Goal: Check status: Check status

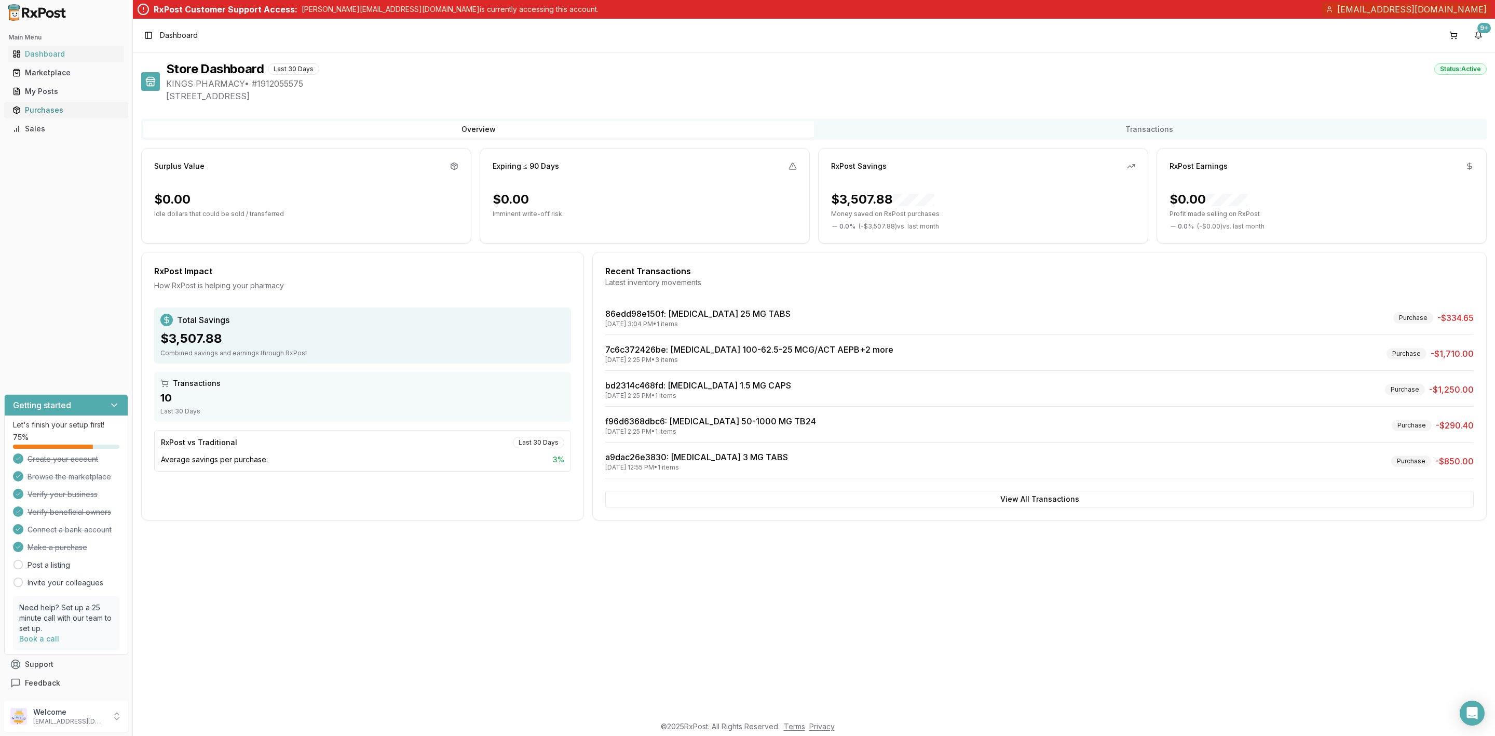
click at [52, 113] on div "Purchases" at bounding box center [65, 110] width 107 height 10
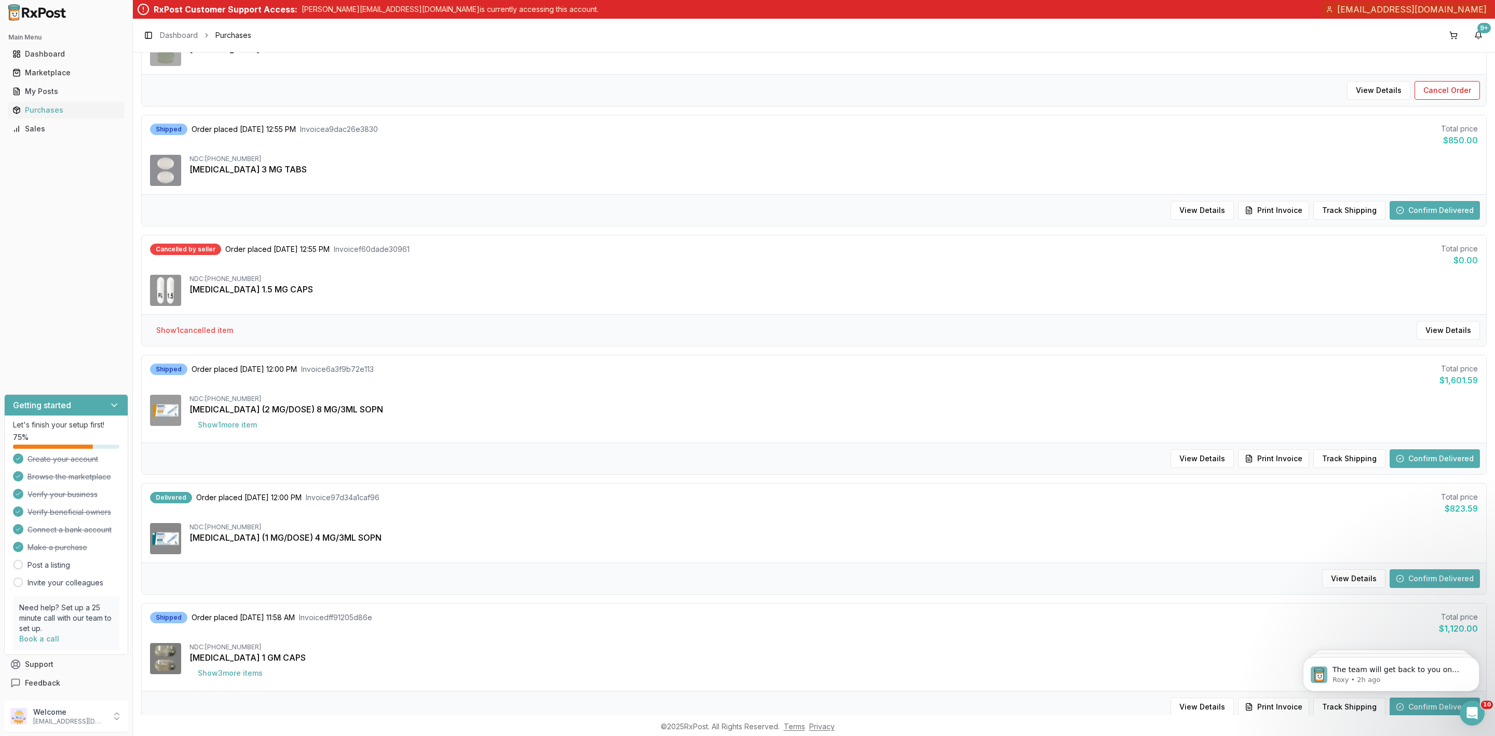
scroll to position [623, 0]
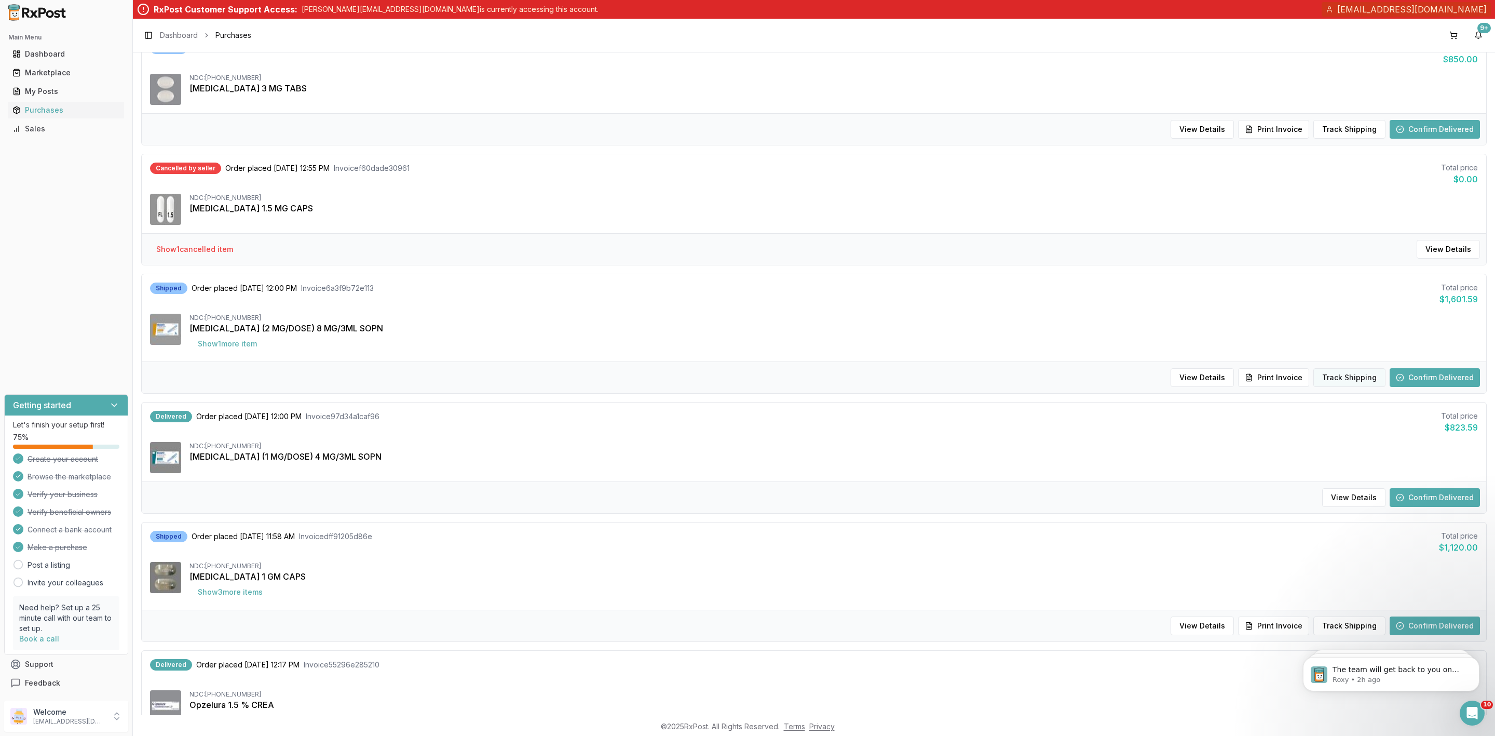
click at [1338, 385] on button "Track Shipping" at bounding box center [1349, 377] width 72 height 19
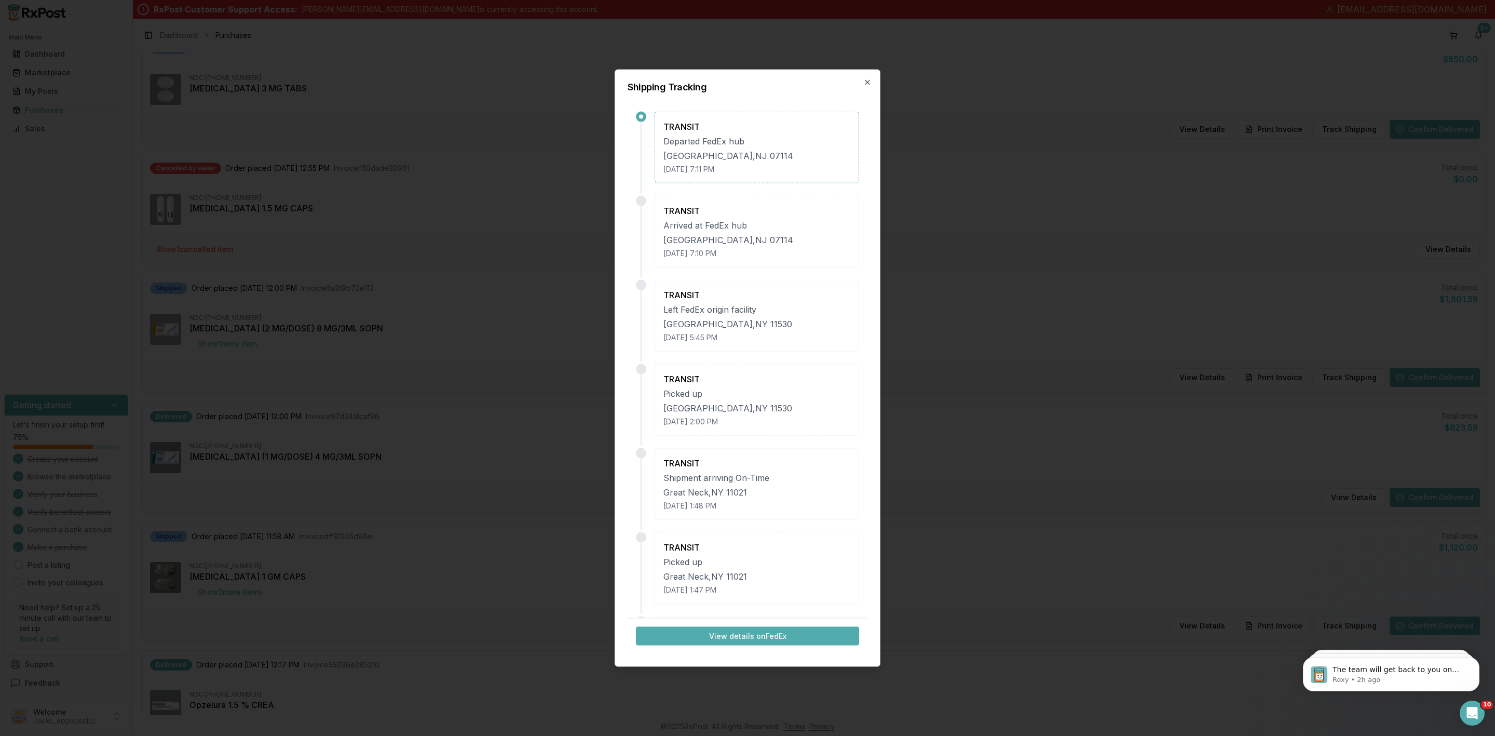
scroll to position [78, 0]
click at [867, 83] on icon "button" at bounding box center [867, 82] width 4 height 4
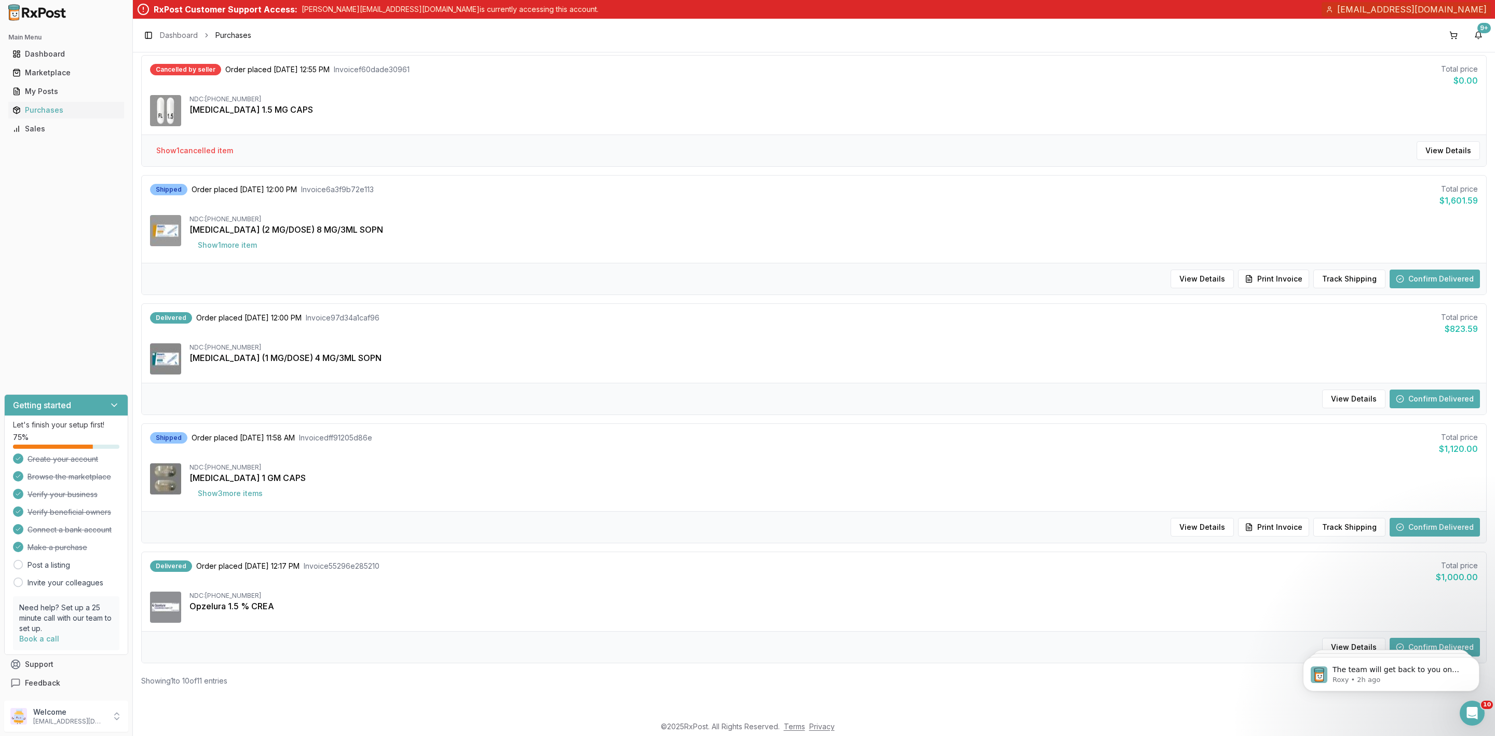
scroll to position [651, 0]
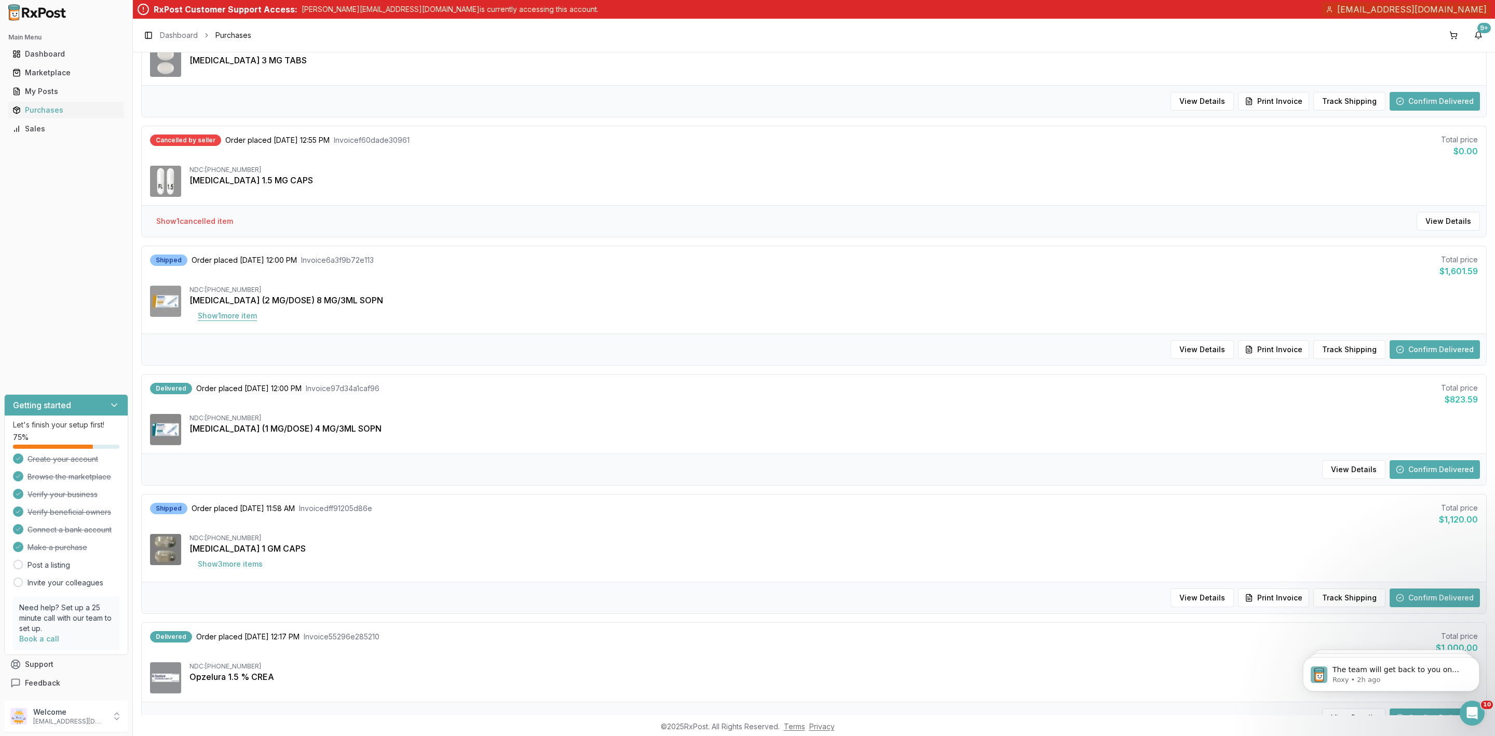
click at [248, 324] on button "Show 1 more item" at bounding box center [227, 315] width 76 height 19
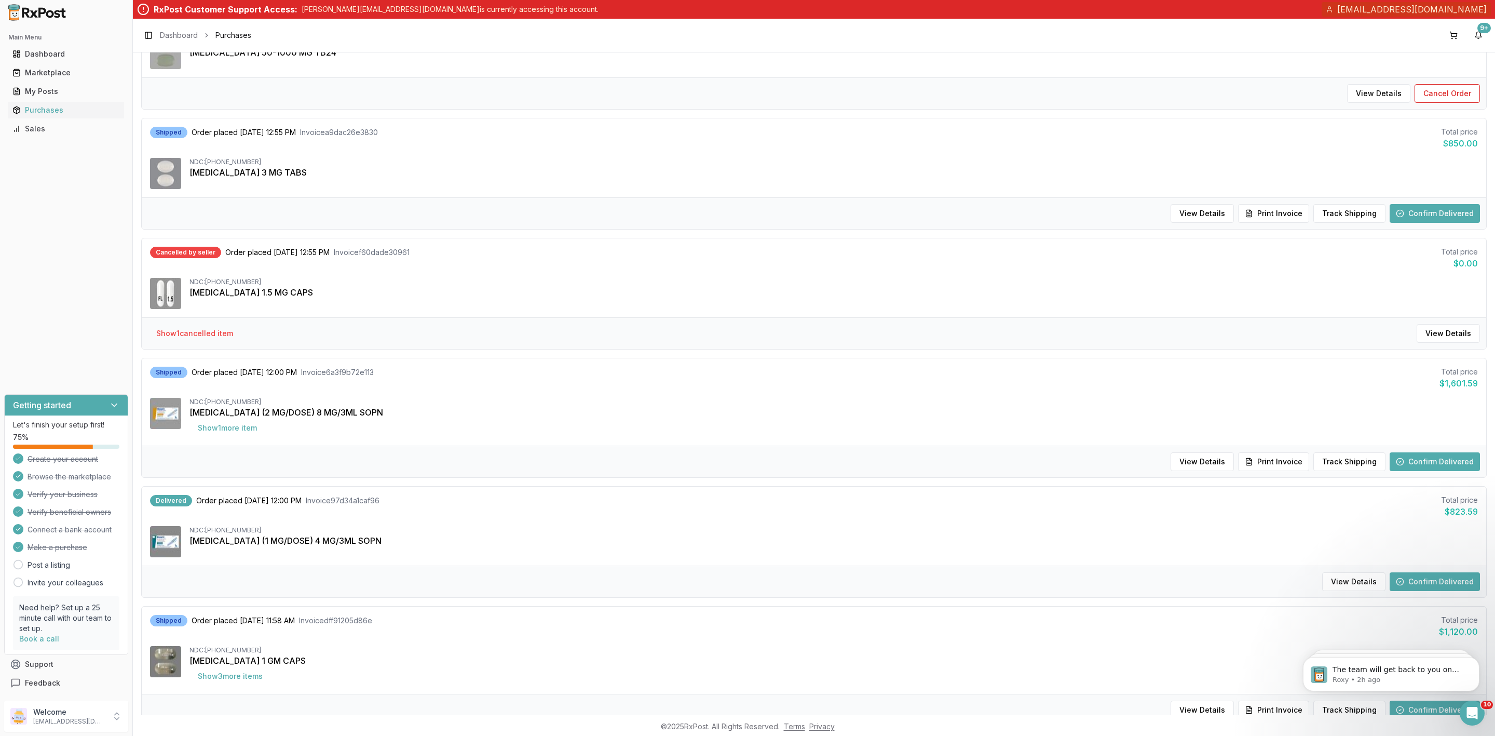
scroll to position [545, 0]
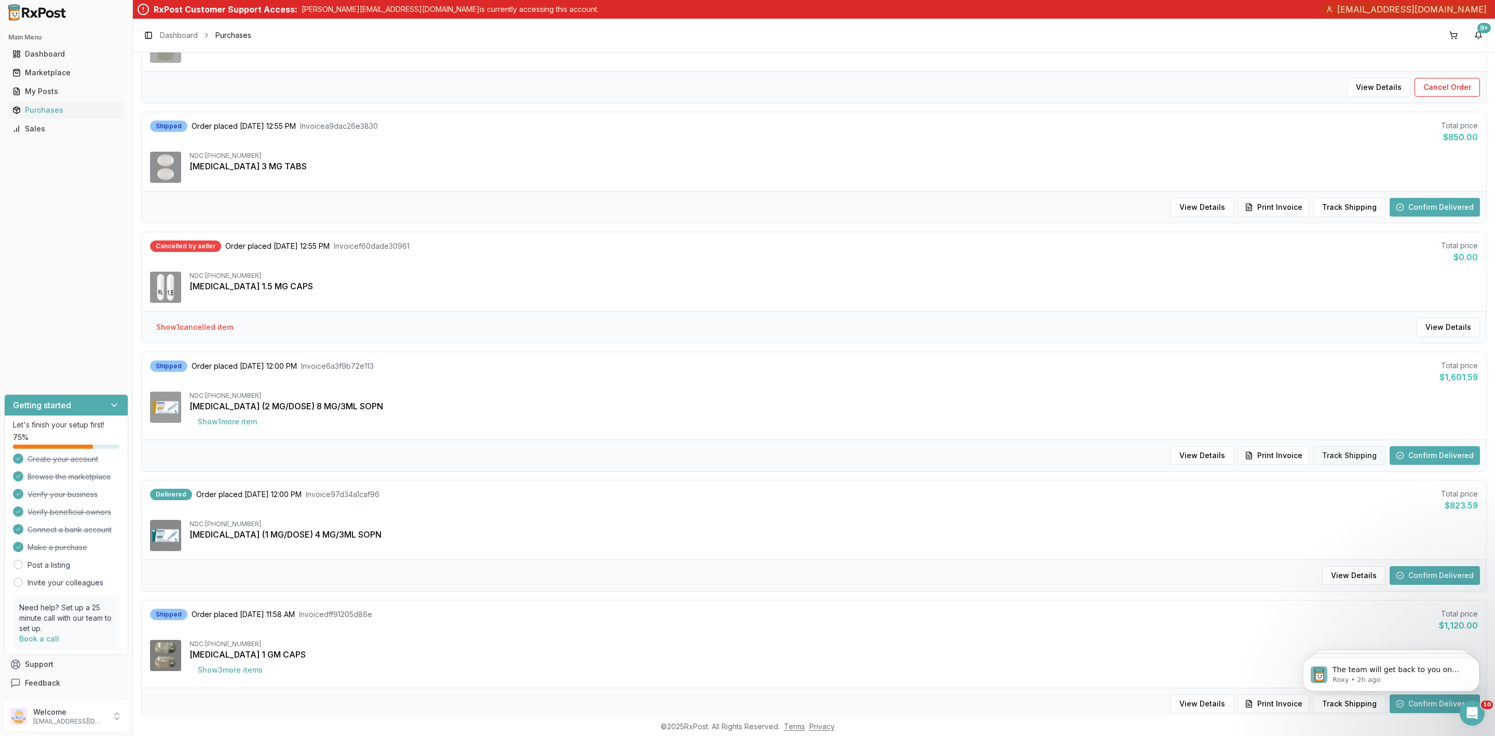
click at [1333, 461] on button "Track Shipping" at bounding box center [1349, 455] width 72 height 19
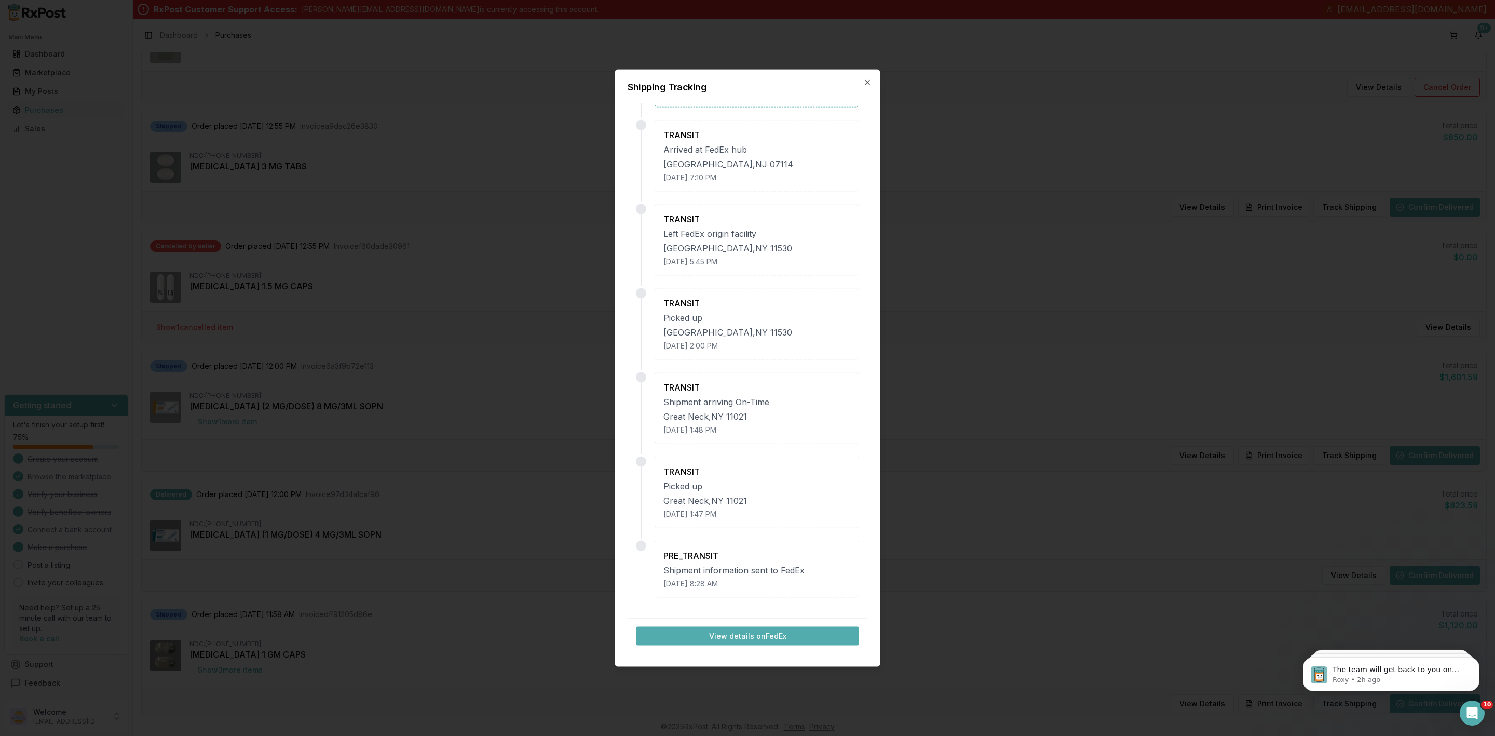
scroll to position [0, 0]
click at [759, 634] on button "View details on FedEx" at bounding box center [747, 636] width 223 height 19
click at [522, 286] on div at bounding box center [747, 368] width 1495 height 736
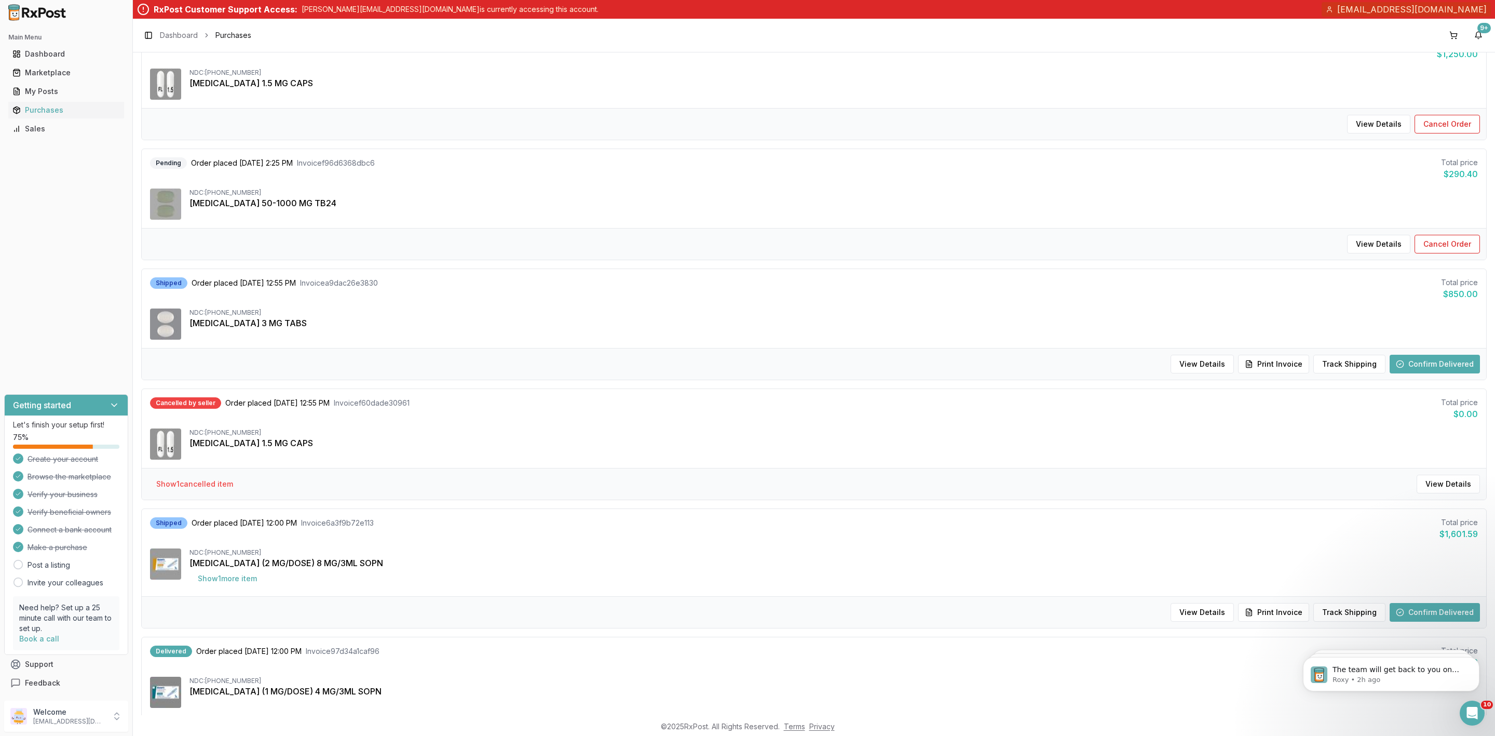
scroll to position [389, 0]
click at [72, 709] on p "Welcome" at bounding box center [69, 712] width 72 height 10
click at [142, 726] on button "Sign Out" at bounding box center [188, 717] width 107 height 17
